Goal: Transaction & Acquisition: Subscribe to service/newsletter

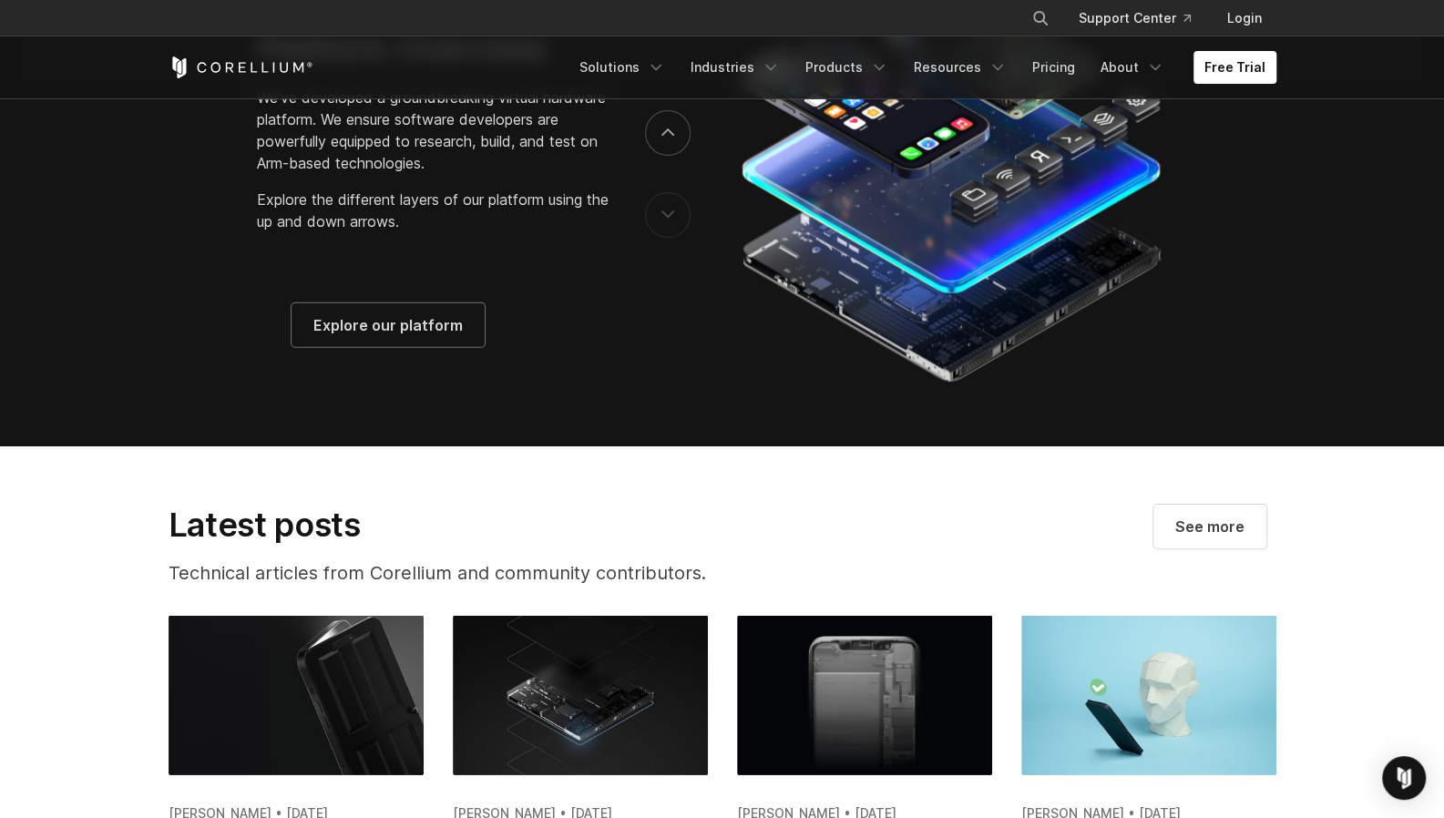
scroll to position [2985, 0]
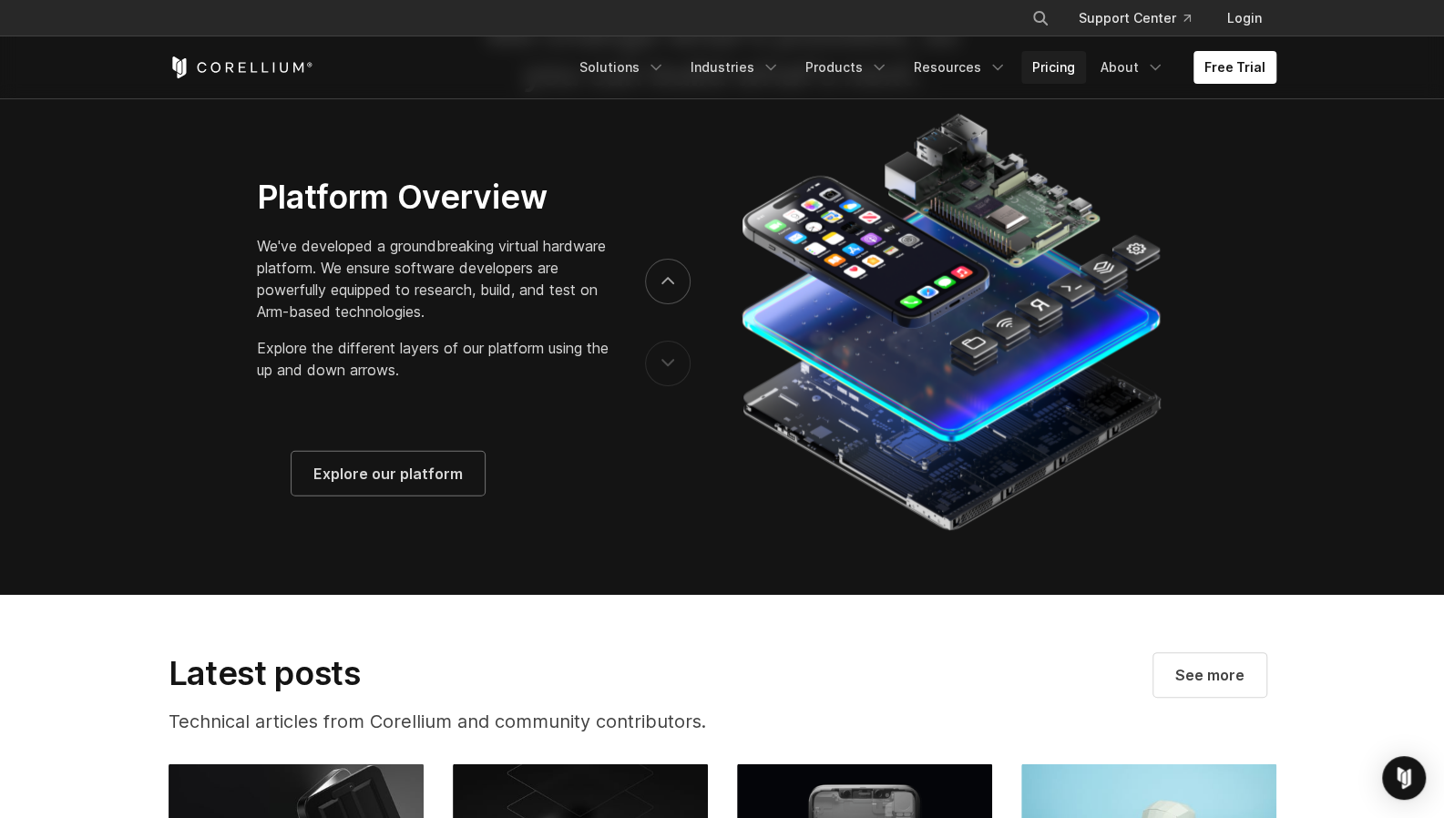
click at [1064, 57] on link "Pricing" at bounding box center [1053, 67] width 65 height 33
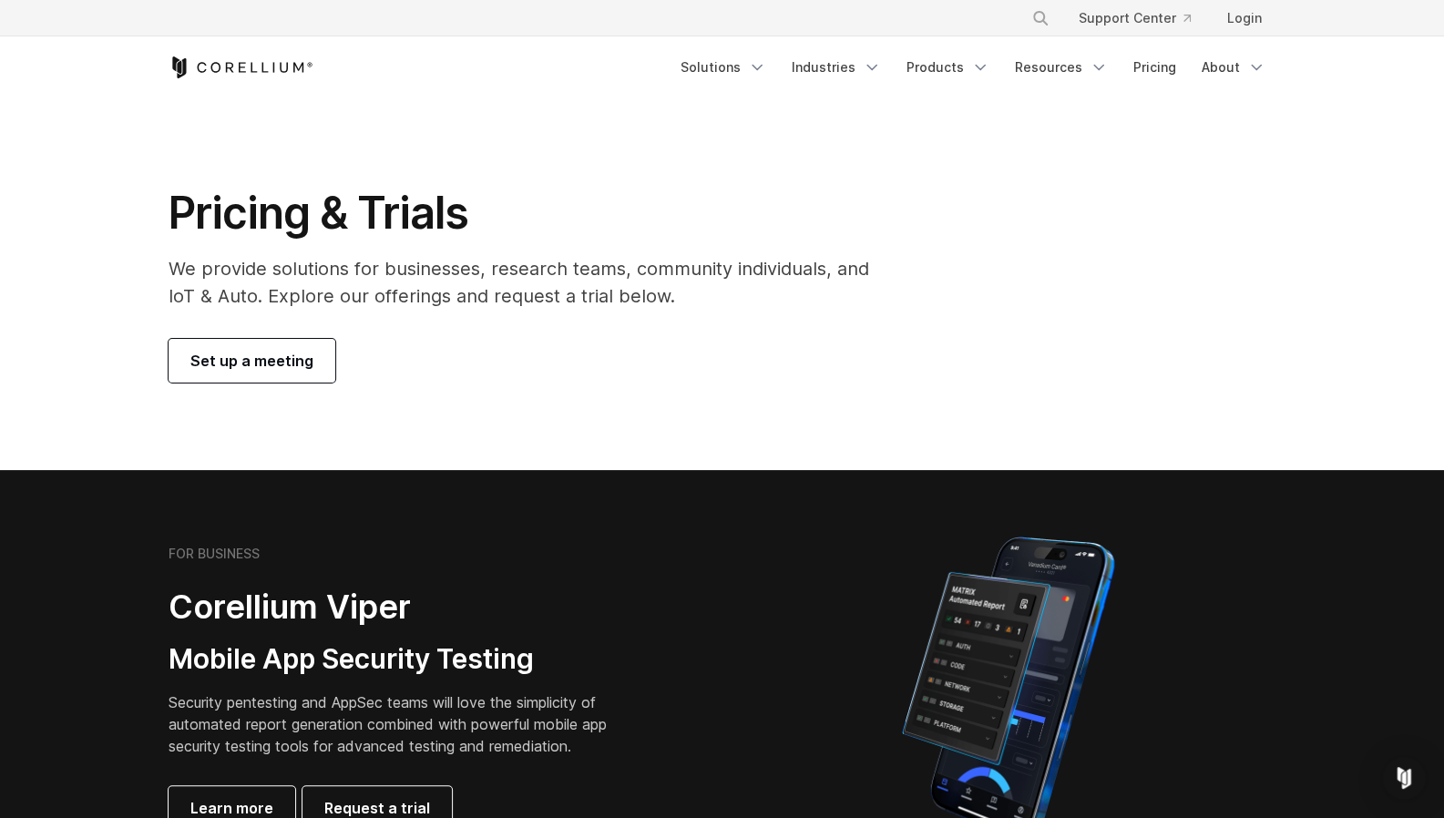
click at [706, 269] on p "We provide solutions for businesses, research teams, community individuals, and…" at bounding box center [532, 282] width 726 height 55
click at [999, 72] on link "Products" at bounding box center [948, 67] width 105 height 33
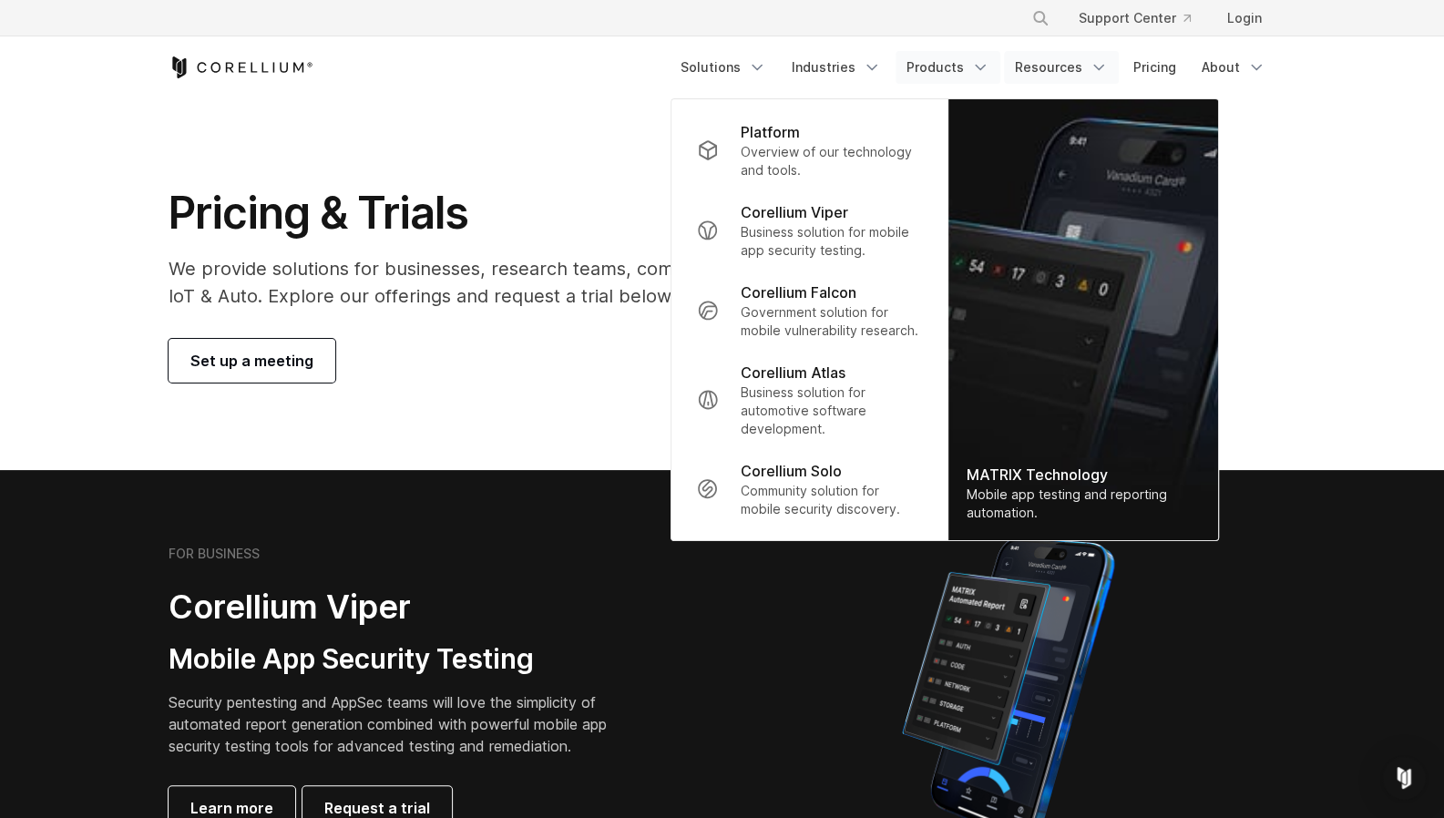
click at [1095, 67] on icon "Navigation Menu" at bounding box center [1099, 67] width 18 height 18
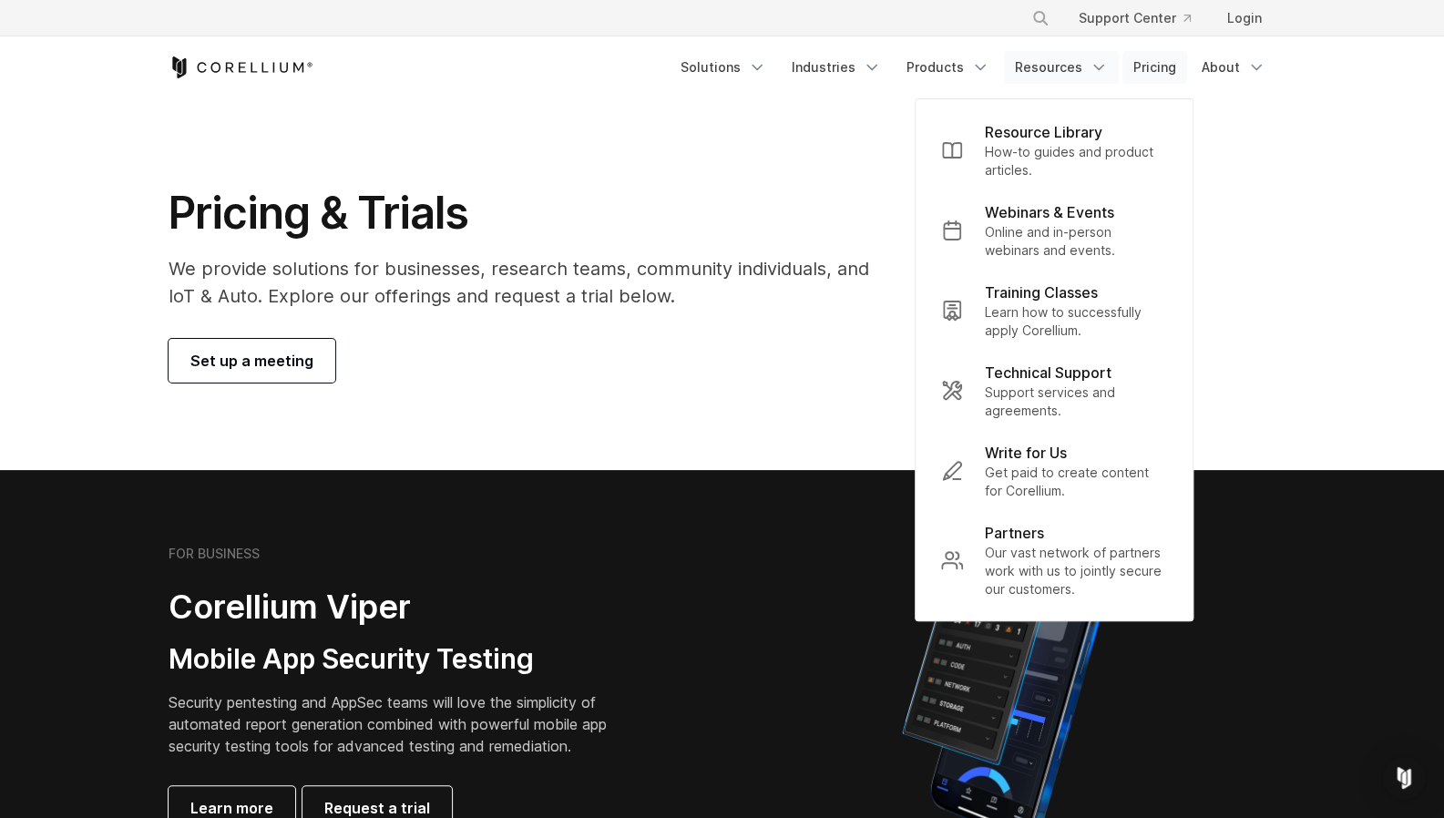
click at [1167, 51] on link "Pricing" at bounding box center [1154, 67] width 65 height 33
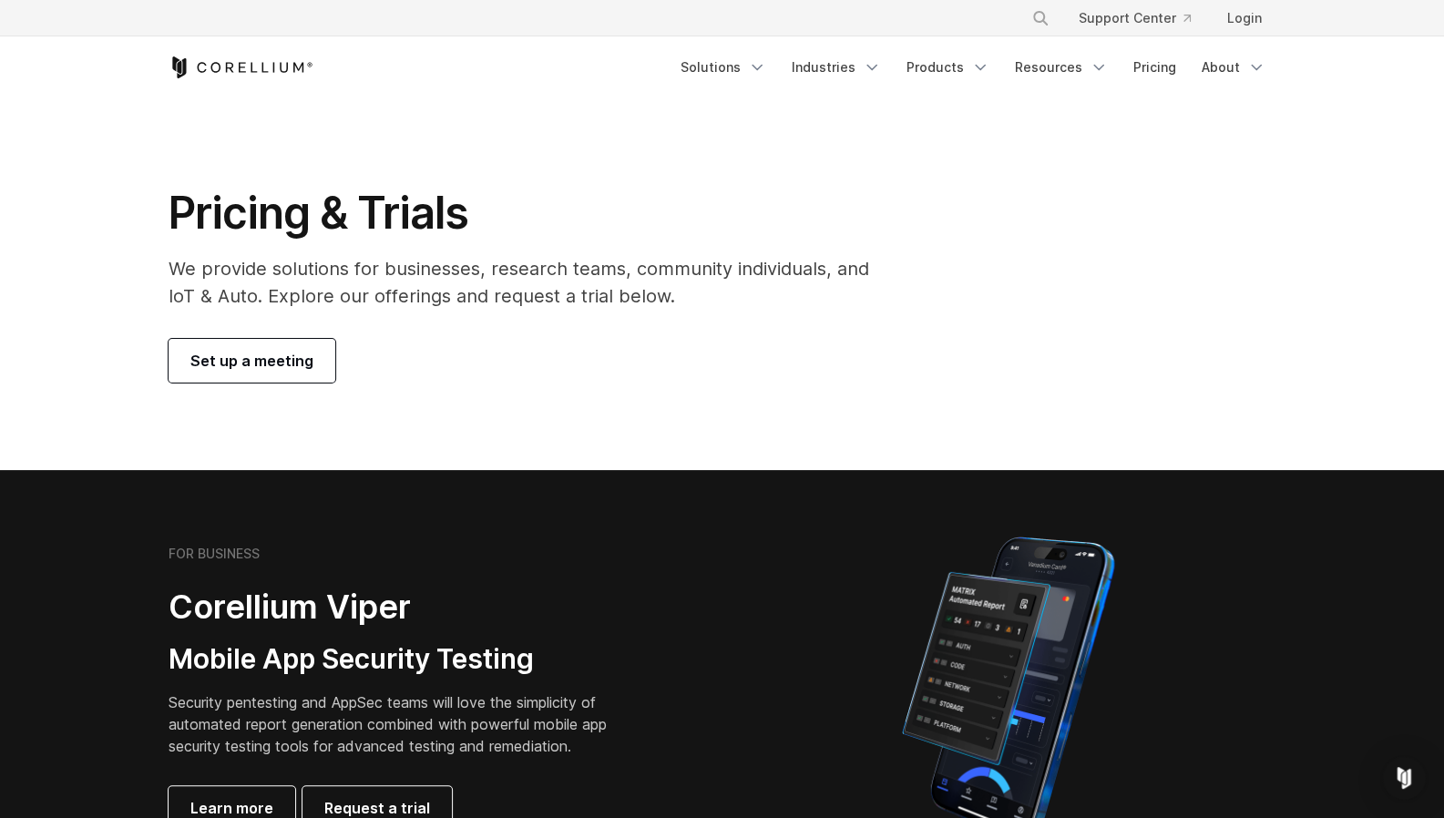
click at [263, 57] on icon "Corellium Home" at bounding box center [241, 67] width 145 height 22
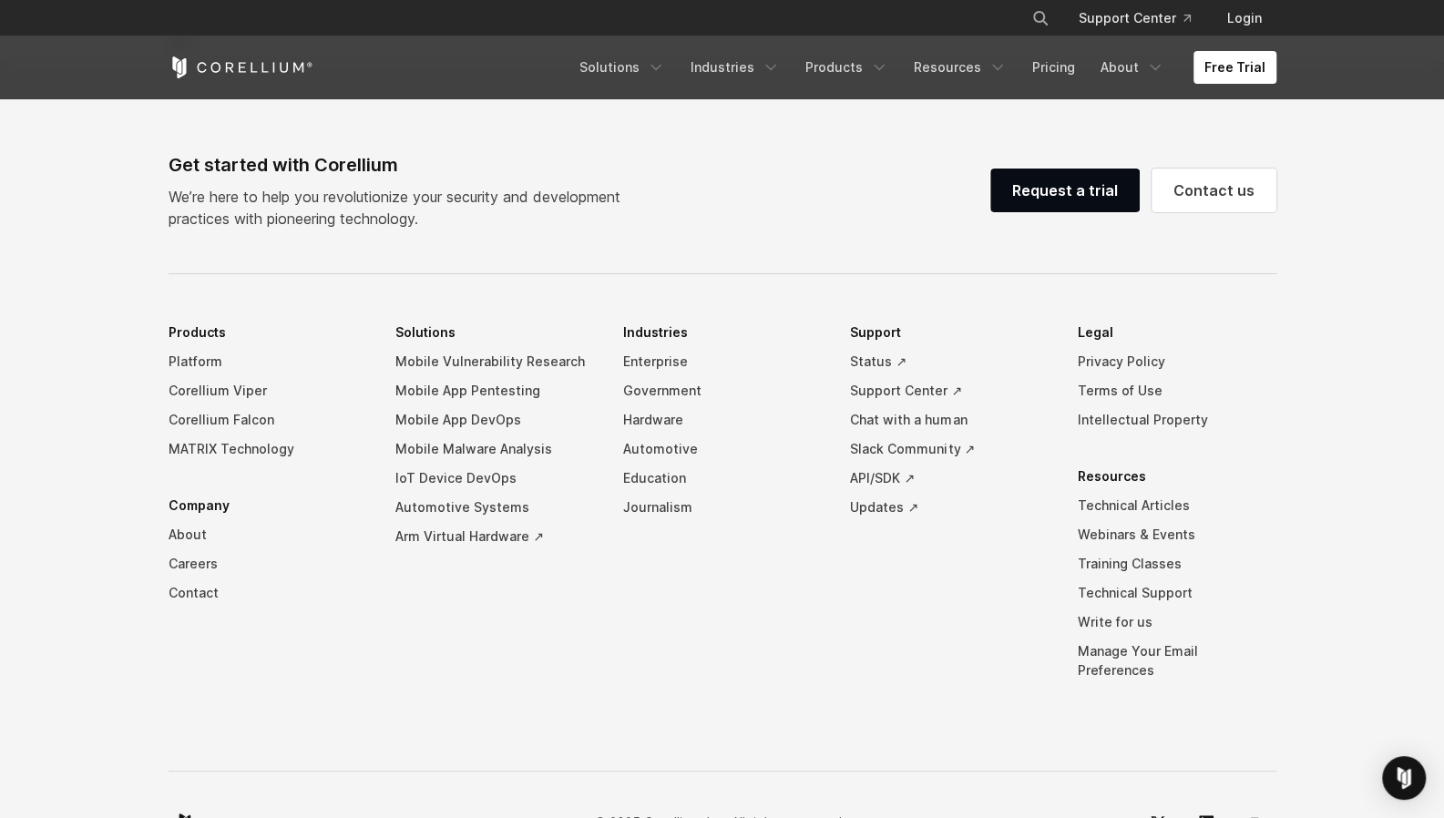
scroll to position [4280, 0]
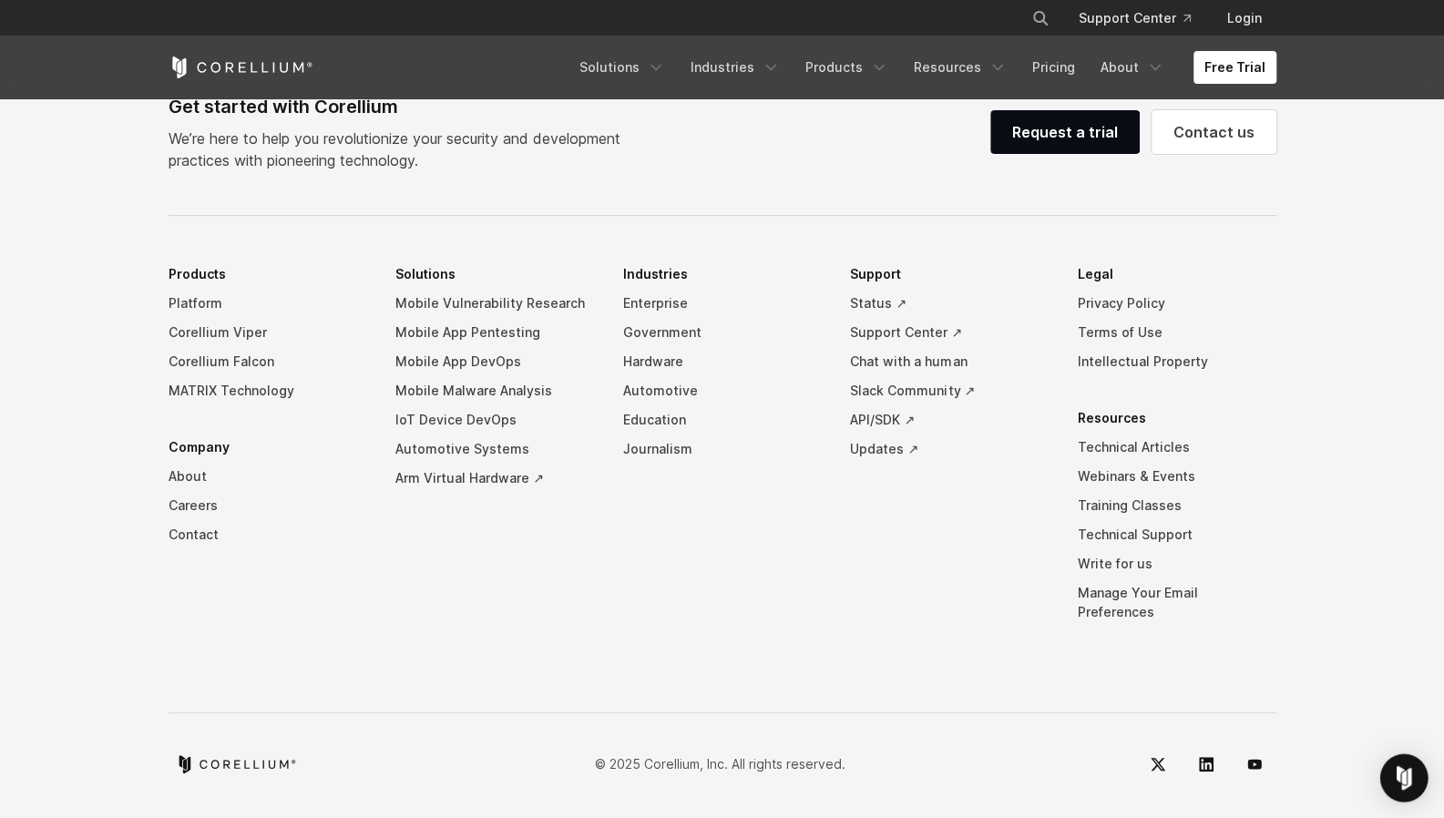
click at [1400, 777] on img "Open Intercom Messenger" at bounding box center [1404, 778] width 24 height 24
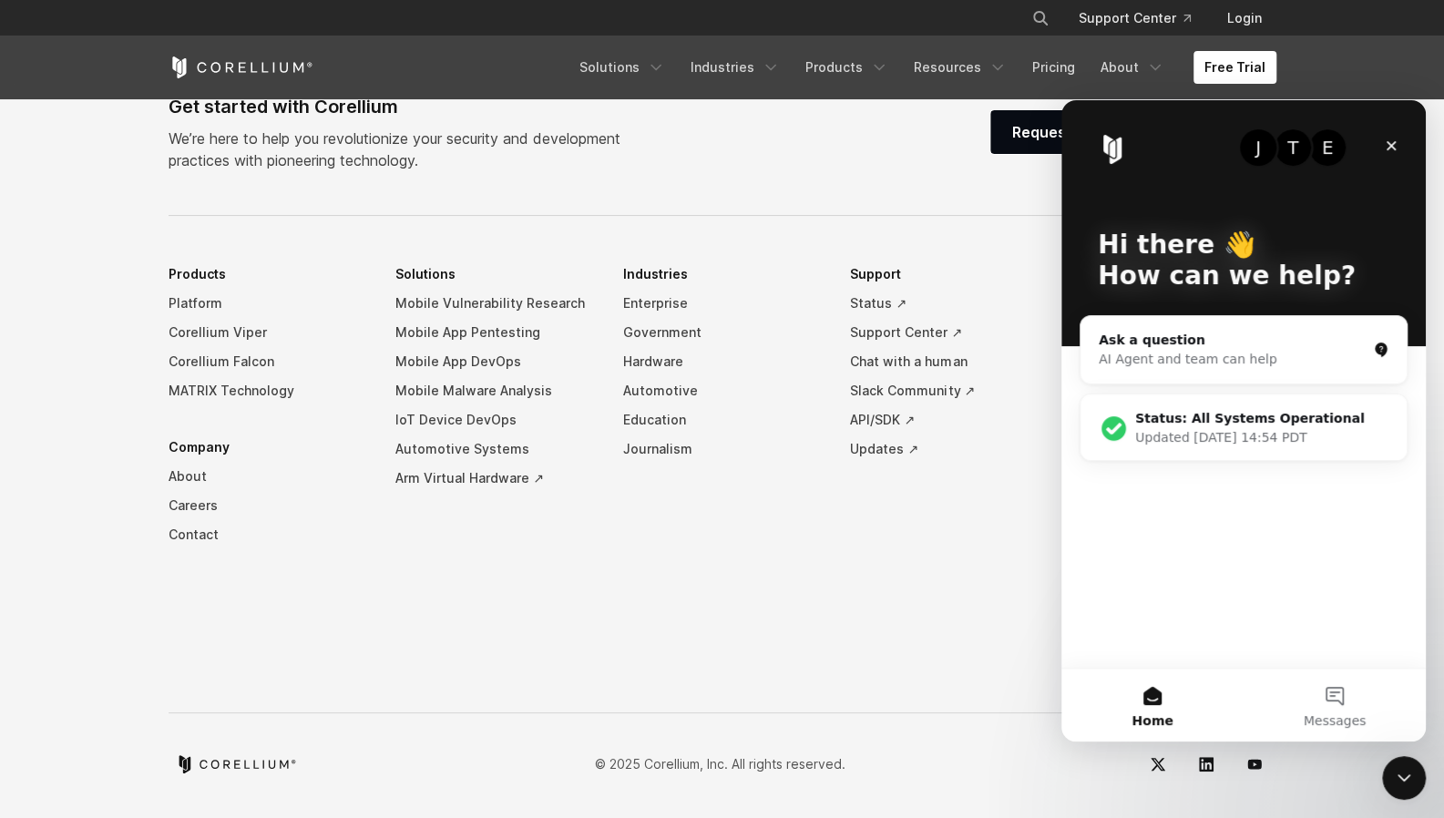
scroll to position [0, 0]
click at [1400, 777] on icon "Close Intercom Messenger" at bounding box center [1404, 777] width 13 height 7
